Goal: Navigation & Orientation: Understand site structure

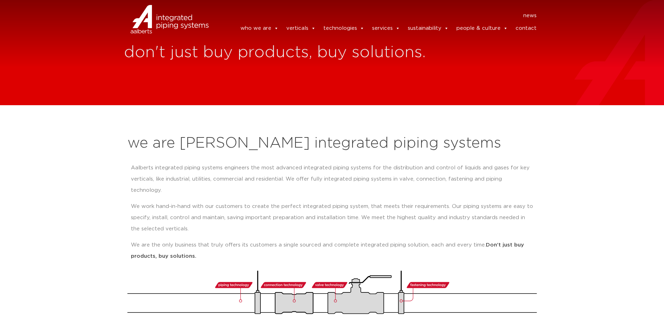
drag, startPoint x: 124, startPoint y: 84, endPoint x: 142, endPoint y: 78, distance: 18.8
